Goal: Information Seeking & Learning: Learn about a topic

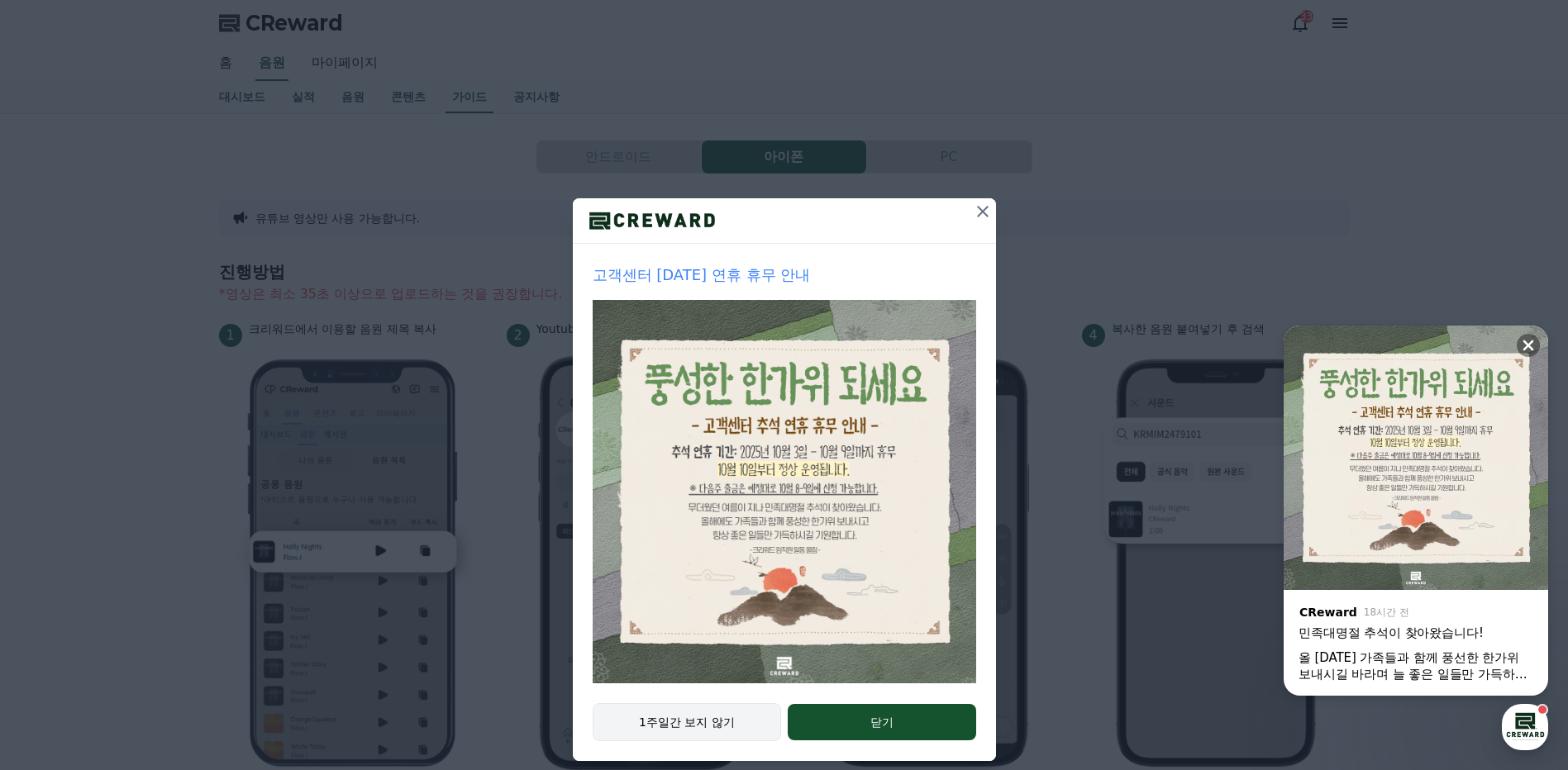
click at [702, 726] on button "1주일간 보지 않기" at bounding box center [688, 722] width 190 height 38
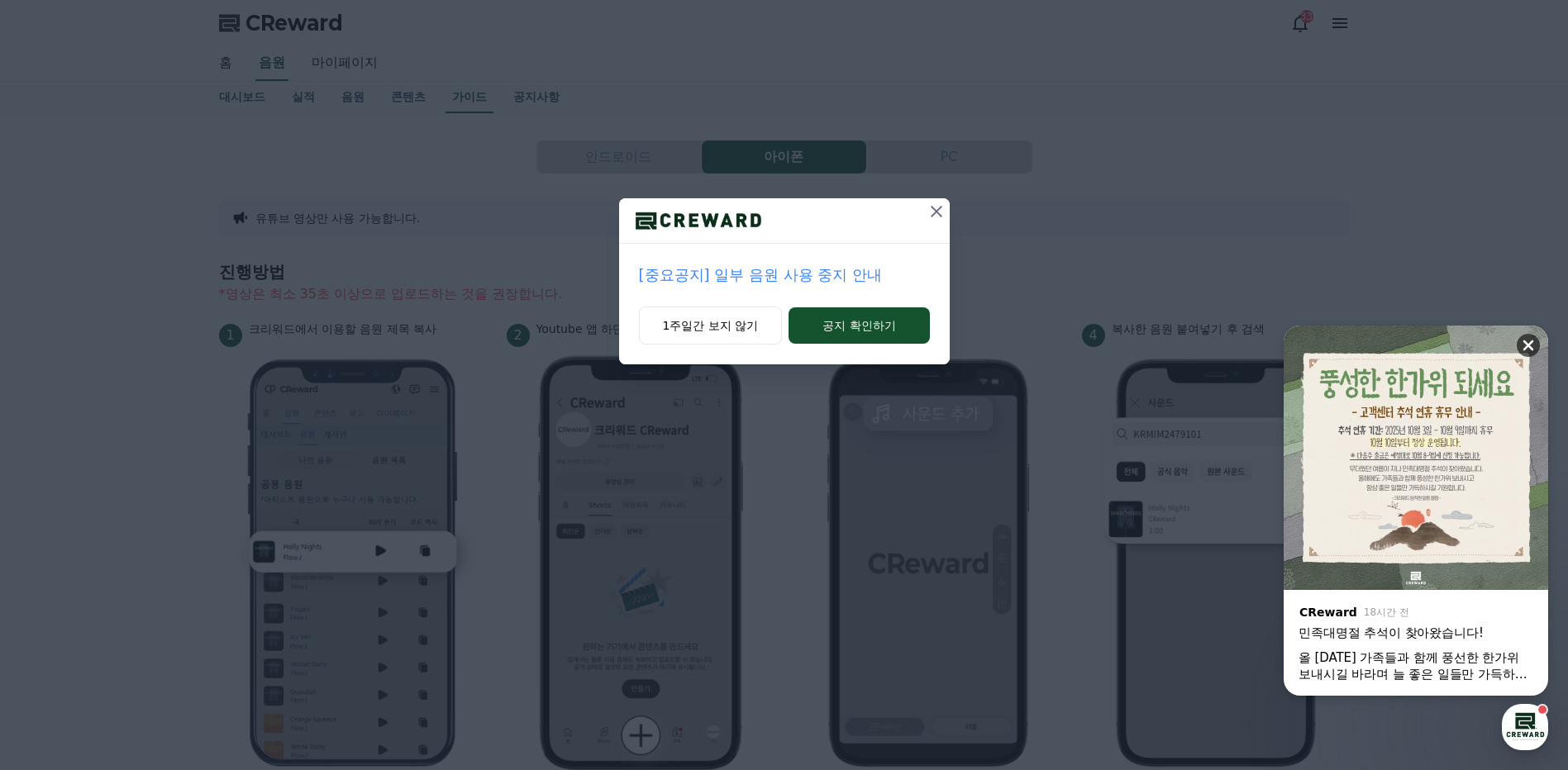
click at [1527, 345] on icon at bounding box center [1528, 345] width 10 height 10
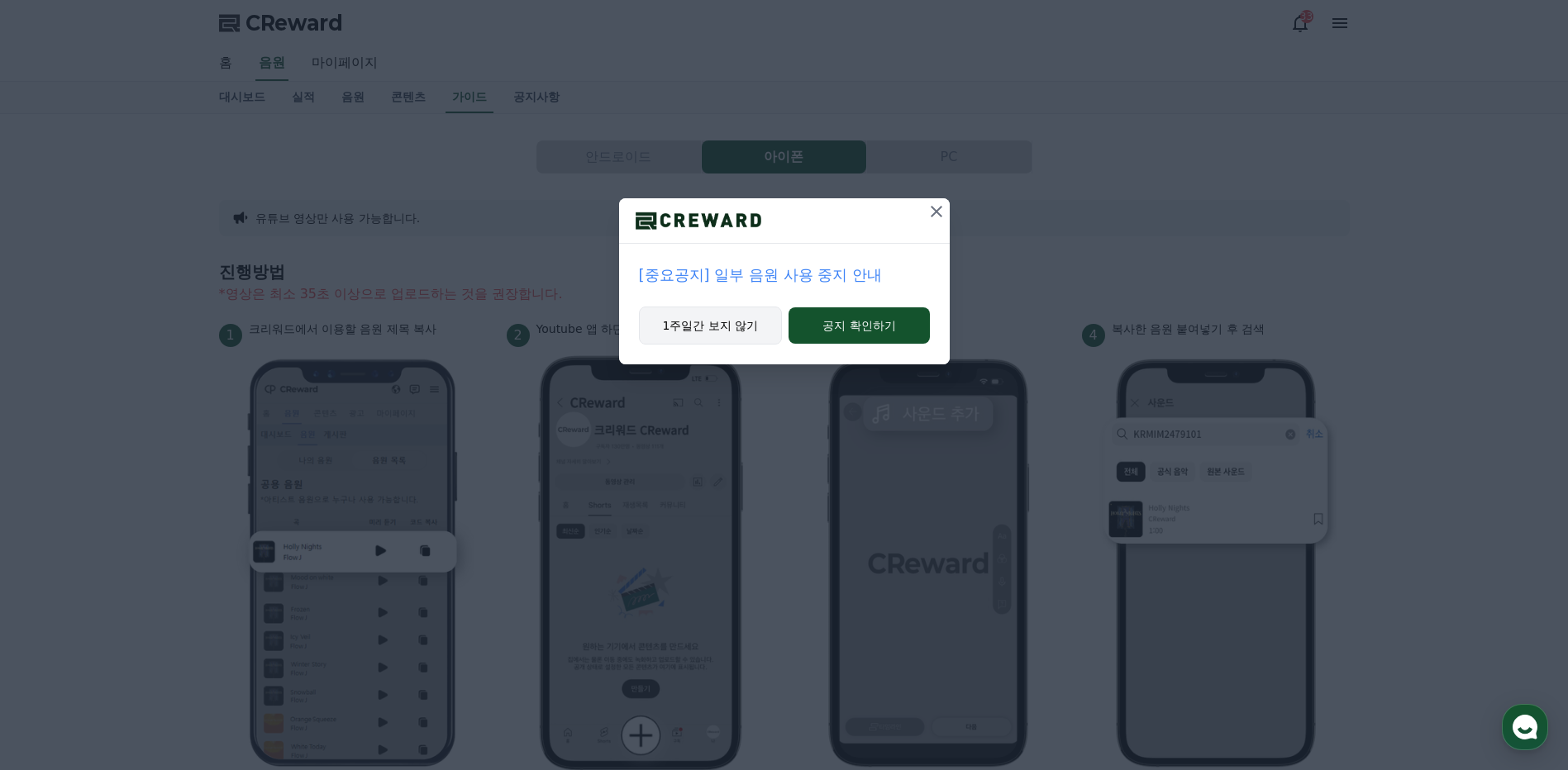
click at [738, 326] on button "1주일간 보지 않기" at bounding box center [710, 326] width 144 height 38
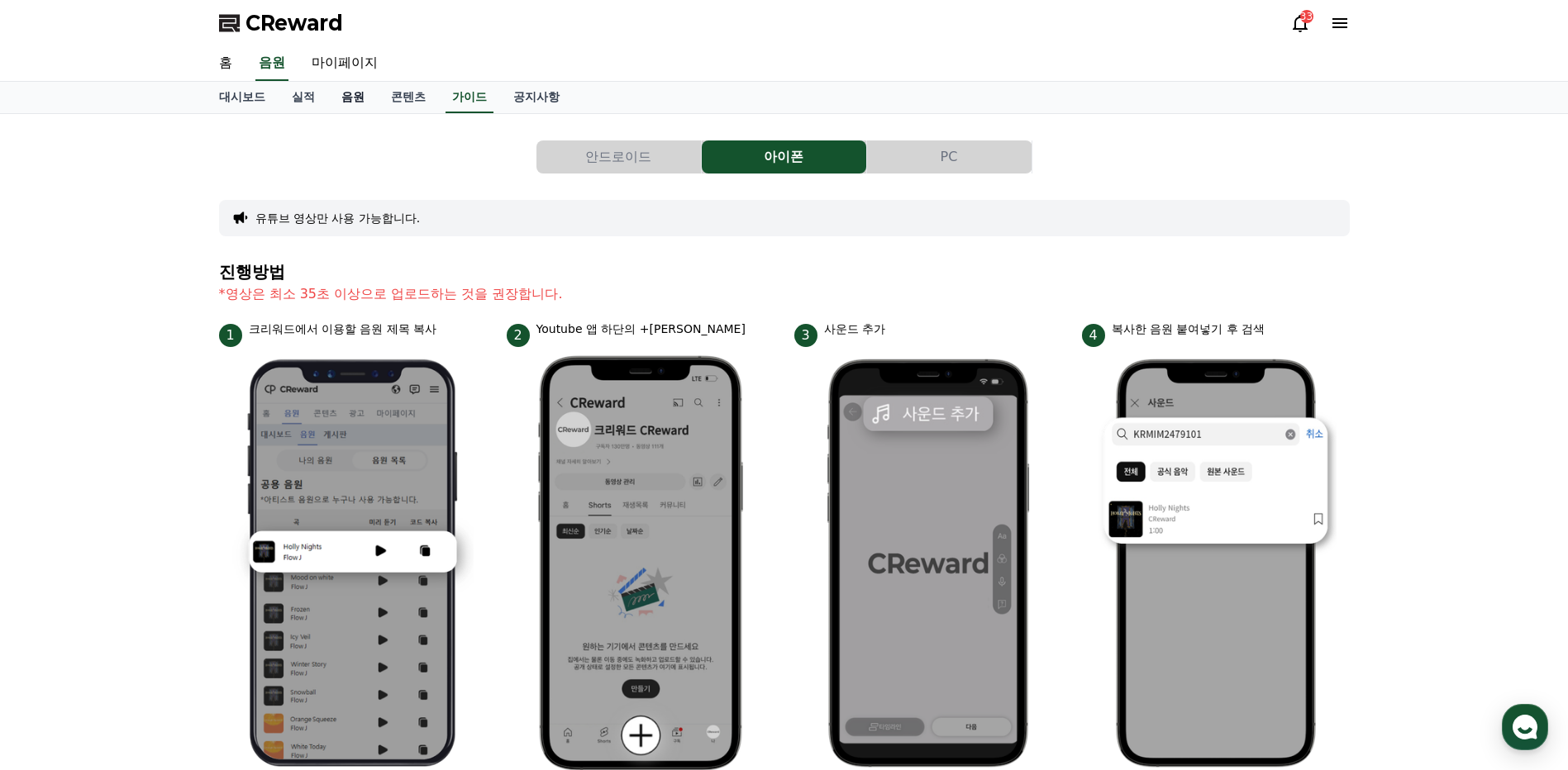
click at [348, 93] on link "음원" at bounding box center [353, 97] width 50 height 31
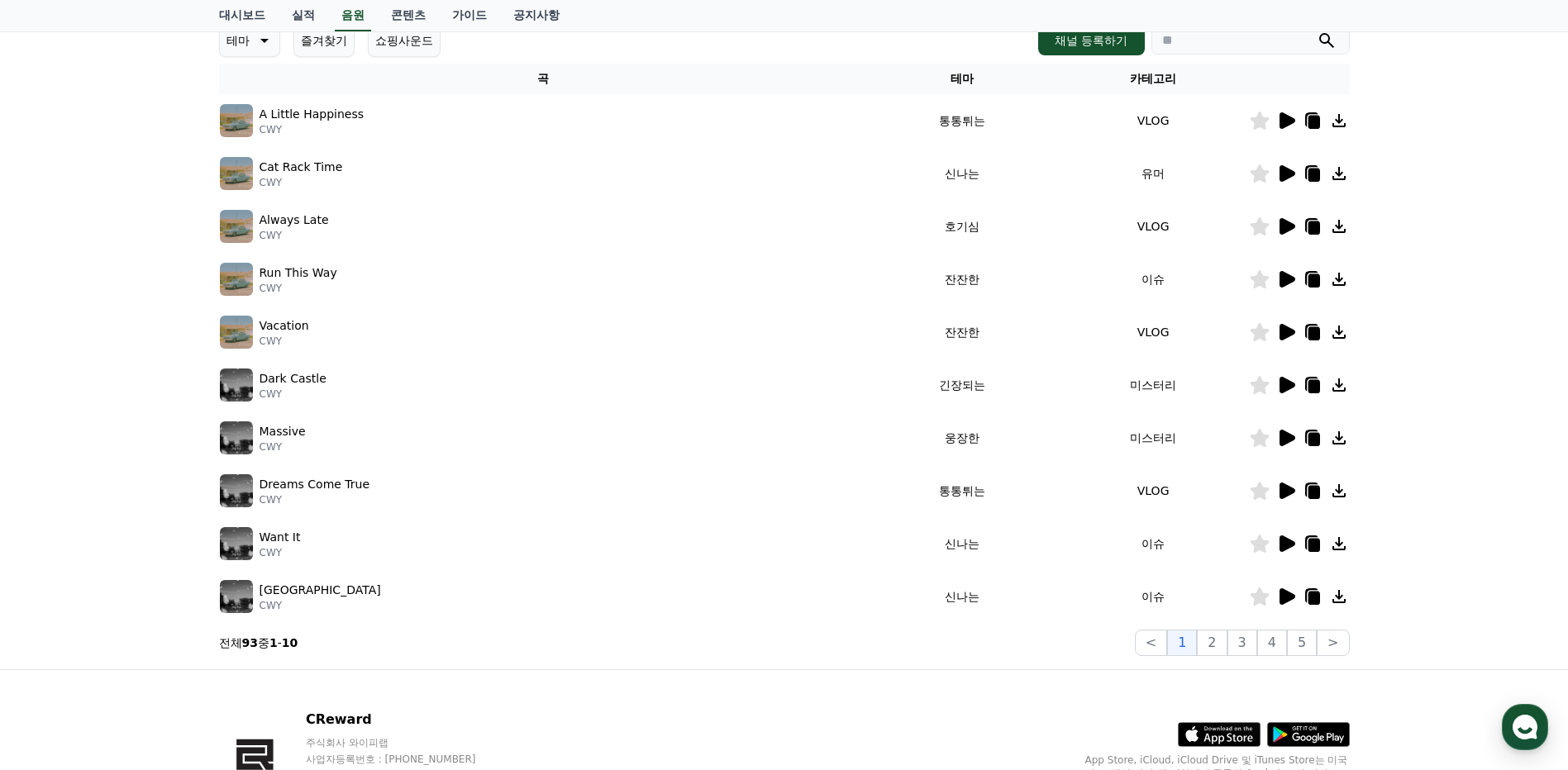
scroll to position [248, 0]
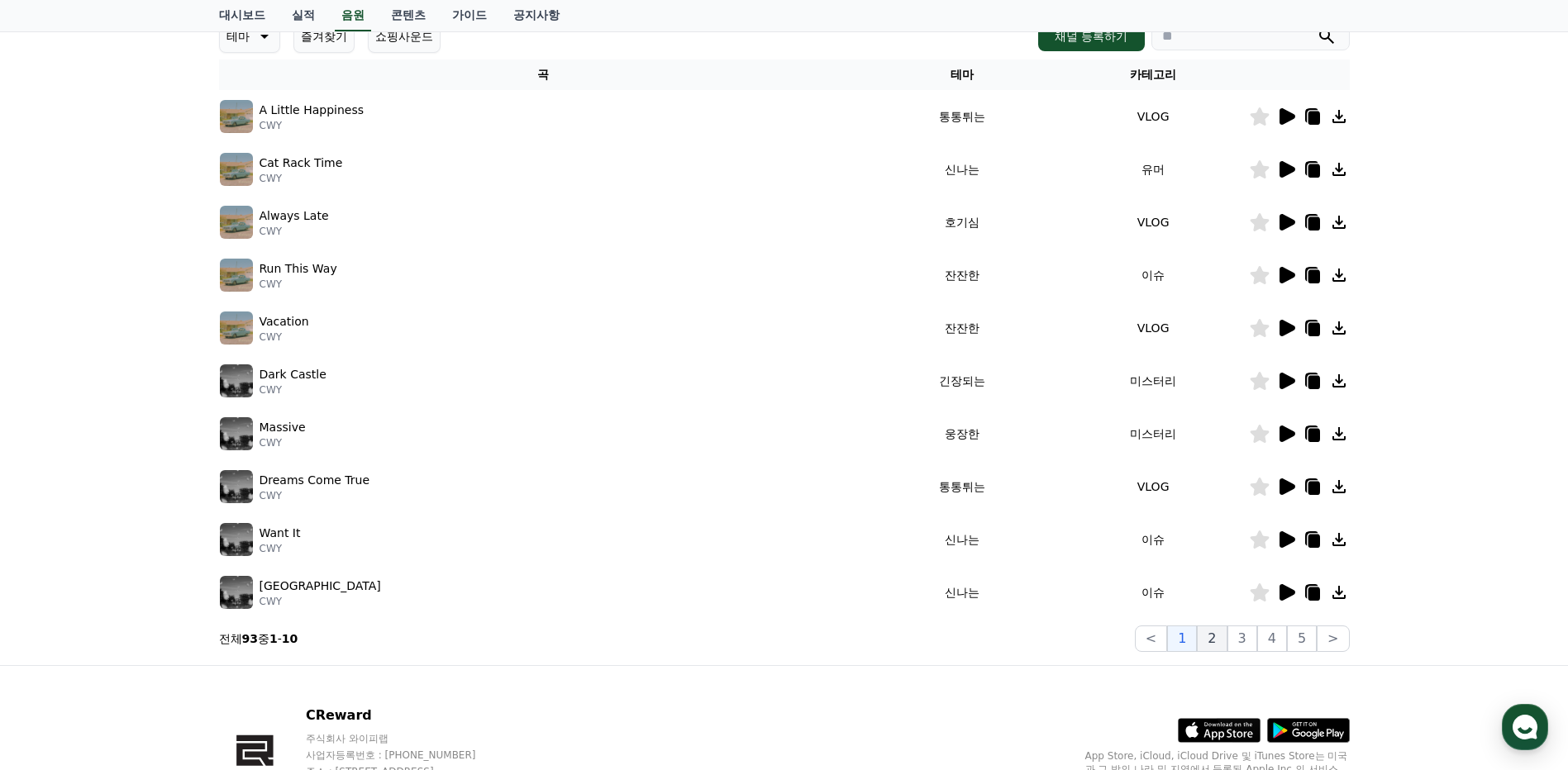
click at [1217, 639] on button "2" at bounding box center [1211, 638] width 30 height 27
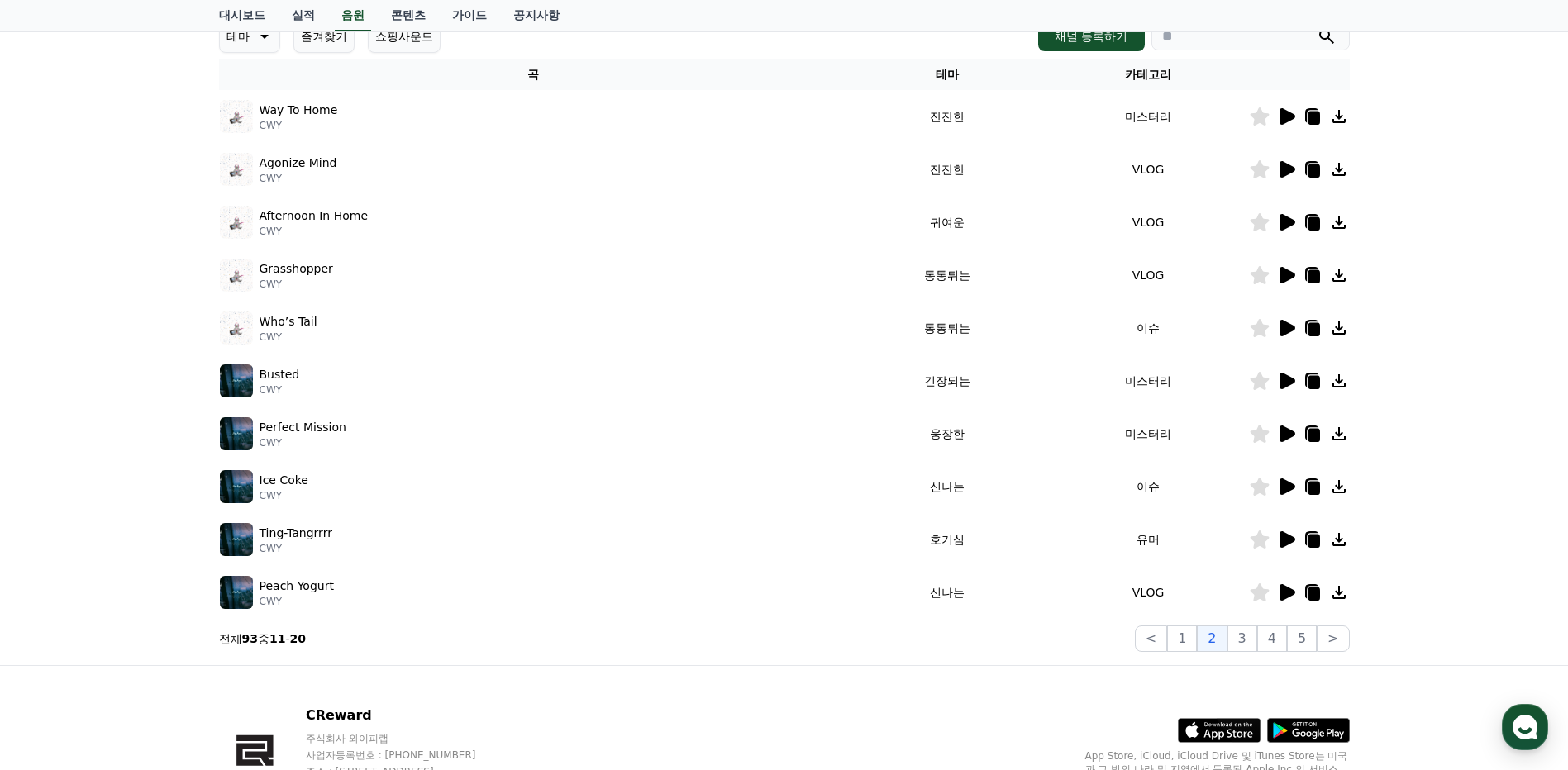
click at [1285, 488] on icon at bounding box center [1287, 486] width 16 height 16
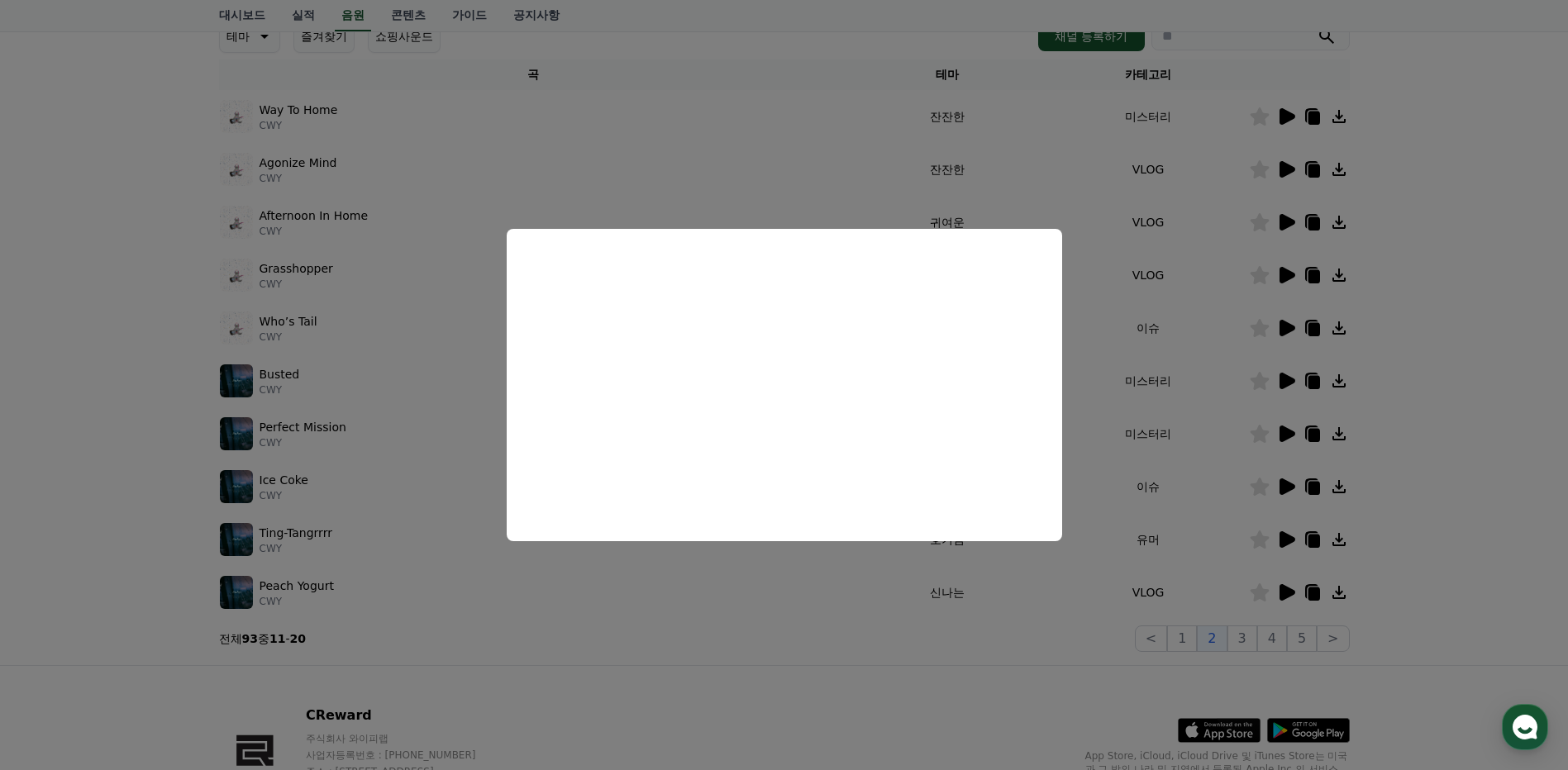
click at [1403, 427] on button "close modal" at bounding box center [784, 385] width 1568 height 770
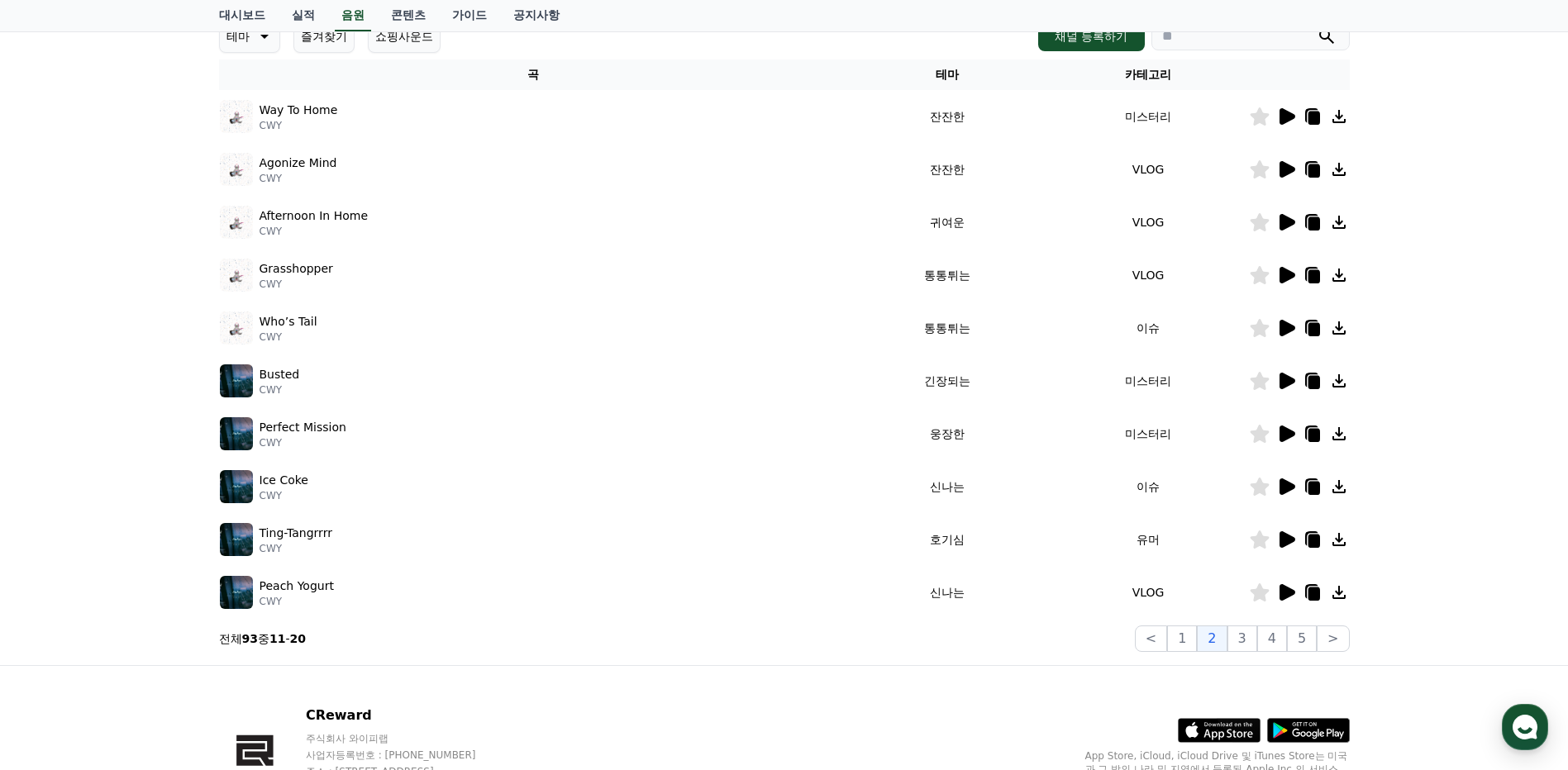
click at [1343, 489] on icon at bounding box center [1338, 486] width 20 height 20
